Goal: Task Accomplishment & Management: Manage account settings

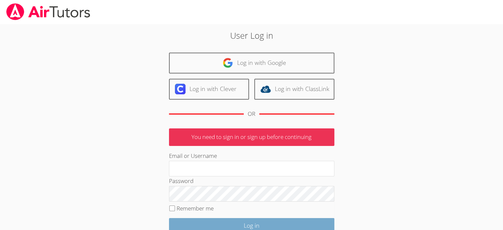
type input "maireasha@yahoo.com"
click at [250, 222] on input "Log in" at bounding box center [251, 226] width 165 height 16
